Goal: Transaction & Acquisition: Download file/media

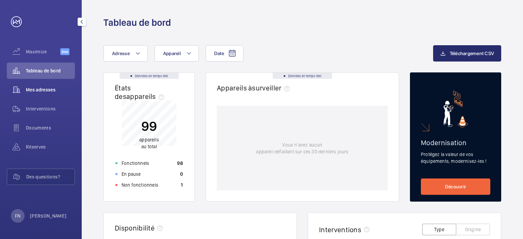
drag, startPoint x: 36, startPoint y: 112, endPoint x: 73, endPoint y: 92, distance: 41.6
click at [36, 112] on span "Interventions" at bounding box center [50, 109] width 49 height 7
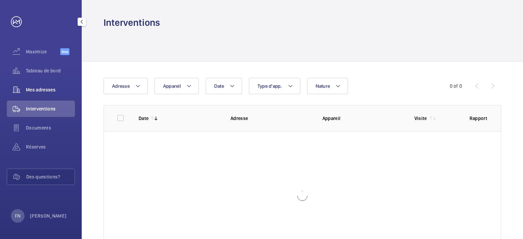
click at [36, 94] on div "Mes adresses" at bounding box center [41, 90] width 68 height 16
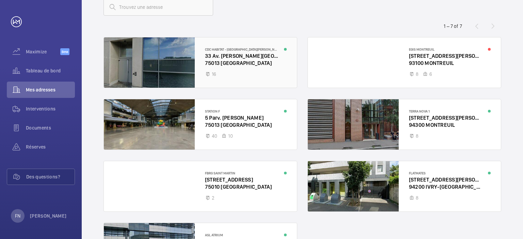
scroll to position [68, 0]
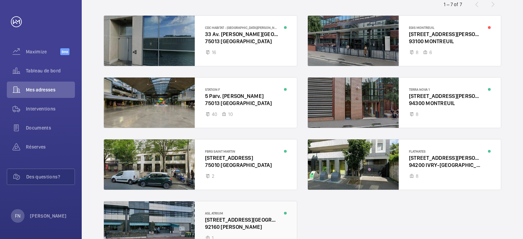
click at [232, 210] on div at bounding box center [200, 227] width 193 height 50
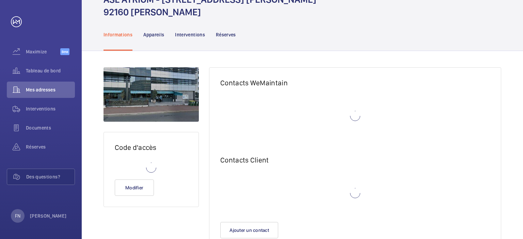
scroll to position [19, 0]
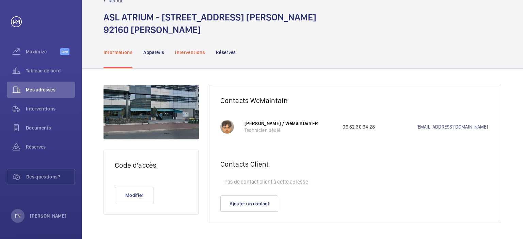
click at [185, 54] on p "Interventions" at bounding box center [190, 52] width 30 height 7
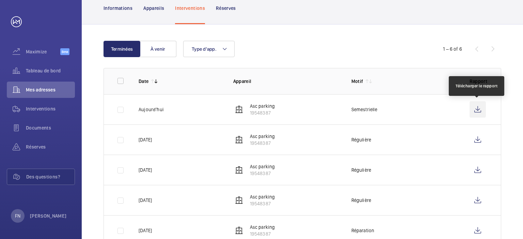
click at [475, 110] on wm-front-icon-button at bounding box center [478, 110] width 16 height 16
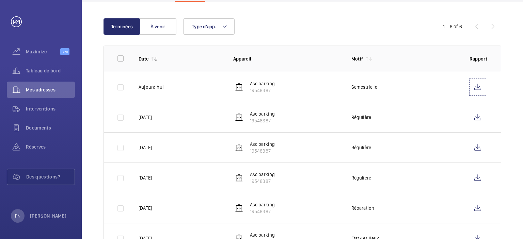
scroll to position [97, 0]
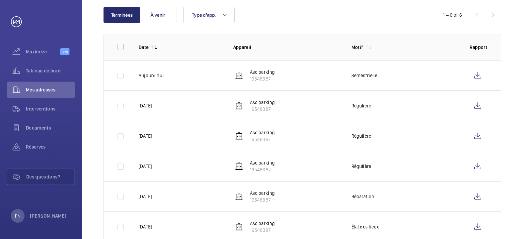
click at [118, 105] on td at bounding box center [116, 106] width 24 height 30
click at [121, 107] on td at bounding box center [116, 106] width 24 height 30
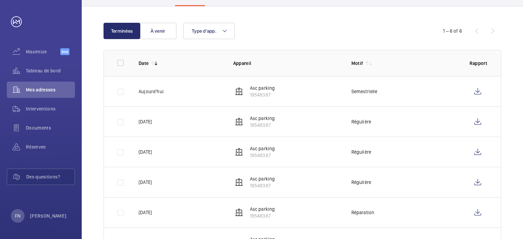
scroll to position [82, 0]
click at [45, 125] on span "Documents" at bounding box center [50, 128] width 49 height 7
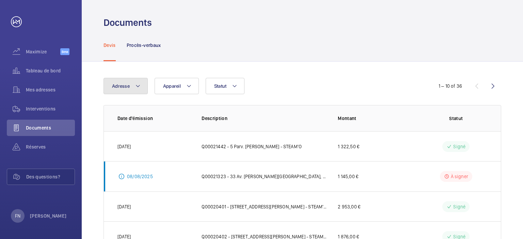
click at [138, 86] on mat-icon at bounding box center [137, 86] width 5 height 8
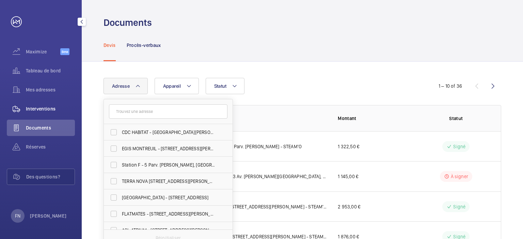
click at [32, 111] on span "Interventions" at bounding box center [50, 109] width 49 height 7
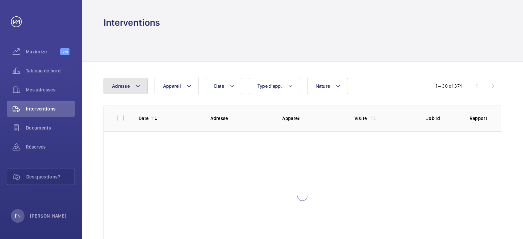
click at [140, 87] on mat-icon at bounding box center [137, 86] width 5 height 8
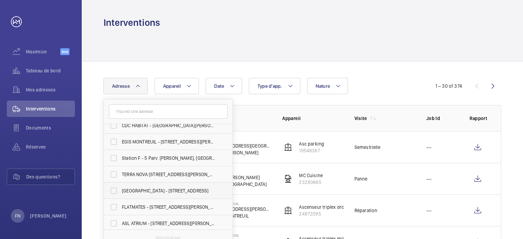
scroll to position [9, 0]
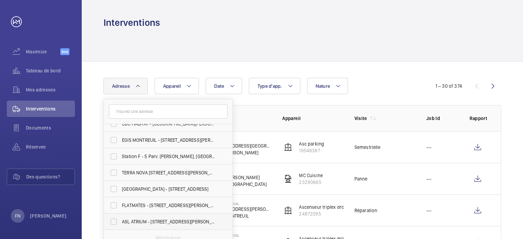
click at [155, 223] on span "ASL ATRIUM - [STREET_ADDRESS][PERSON_NAME]" at bounding box center [169, 222] width 94 height 7
click at [121, 223] on input "ASL ATRIUM - [STREET_ADDRESS][PERSON_NAME]" at bounding box center [114, 222] width 14 height 14
checkbox input "true"
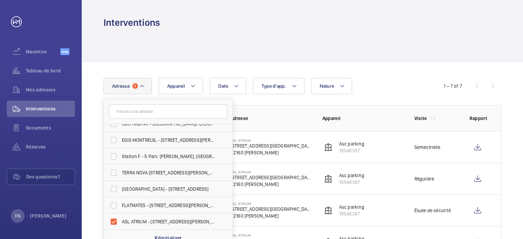
click at [401, 76] on div "Date Adresse [STREET_ADDRESS][PERSON_NAME] [PERSON_NAME][GEOGRAPHIC_DATA] EGIS …" at bounding box center [302, 216] width 441 height 308
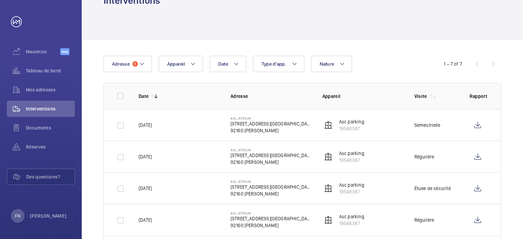
scroll to position [34, 0]
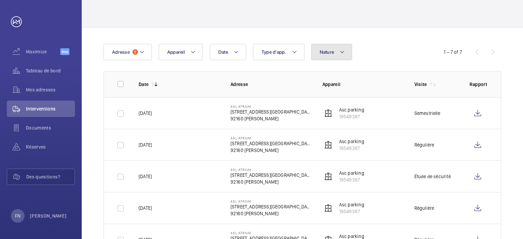
click at [341, 53] on mat-icon at bounding box center [342, 52] width 5 height 8
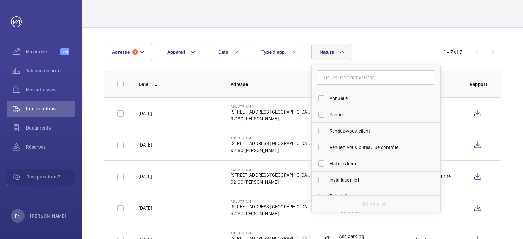
click at [394, 49] on div "Date Adresse 1 Appareil Type d'app. Nature [PERSON_NAME]-vous client Rendez-vou…" at bounding box center [262, 52] width 316 height 16
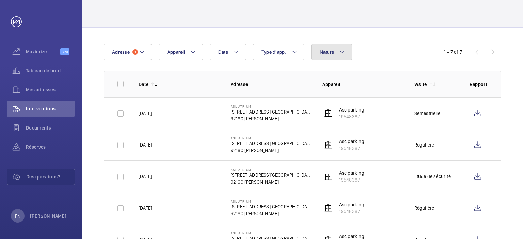
click at [335, 56] on button "Nature" at bounding box center [331, 52] width 41 height 16
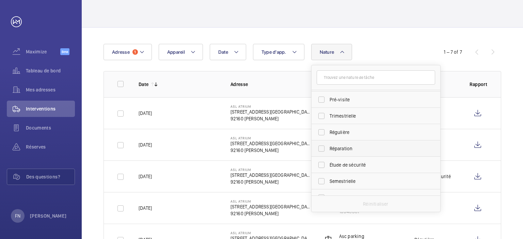
scroll to position [102, 0]
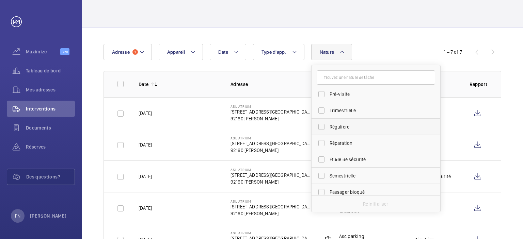
click at [343, 129] on span "Régulière" at bounding box center [377, 127] width 94 height 7
click at [328, 129] on input "Régulière" at bounding box center [322, 127] width 14 height 14
checkbox input "true"
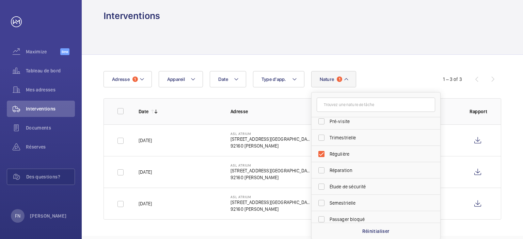
click at [387, 72] on div "Date Adresse 1 Appareil Type d'app. Nature 1 [PERSON_NAME] Rendez-vous client R…" at bounding box center [262, 79] width 316 height 16
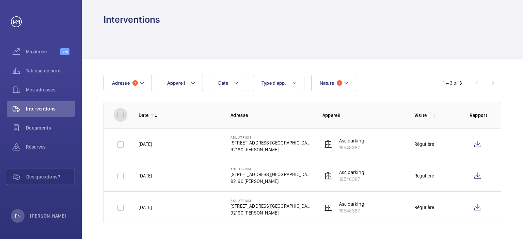
click at [122, 117] on input "checkbox" at bounding box center [121, 115] width 14 height 14
checkbox input "true"
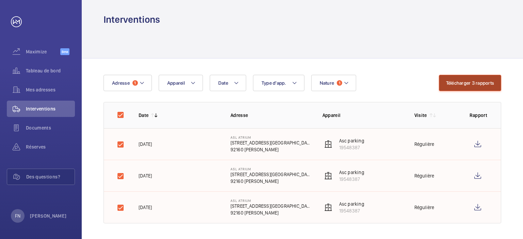
click at [457, 85] on button "Télécharger 3 rapports" at bounding box center [470, 83] width 63 height 16
